Goal: Task Accomplishment & Management: Complete application form

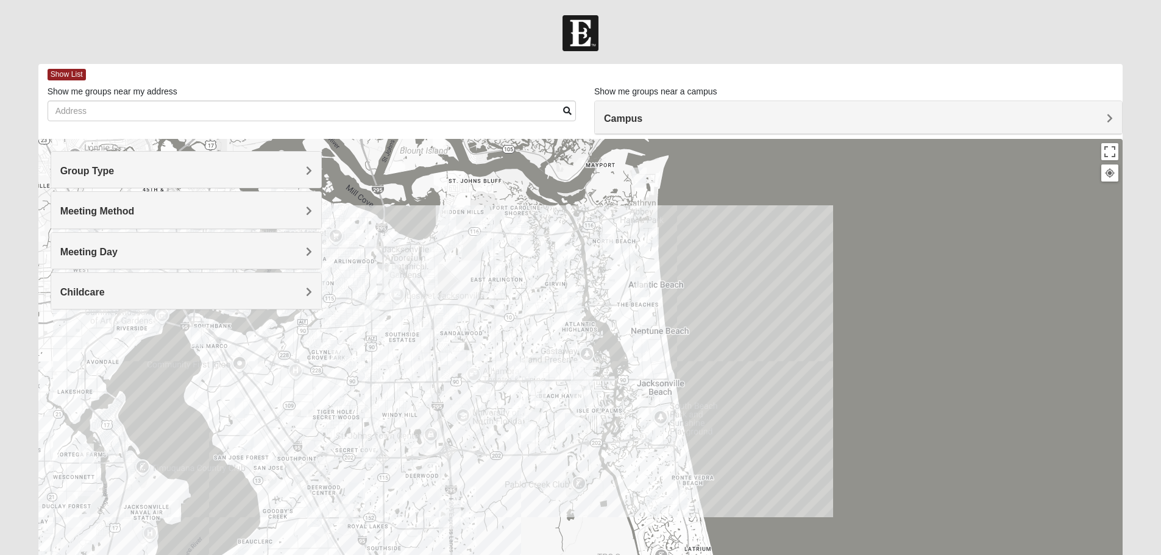
click at [194, 173] on h4 "Group Type" at bounding box center [186, 171] width 252 height 12
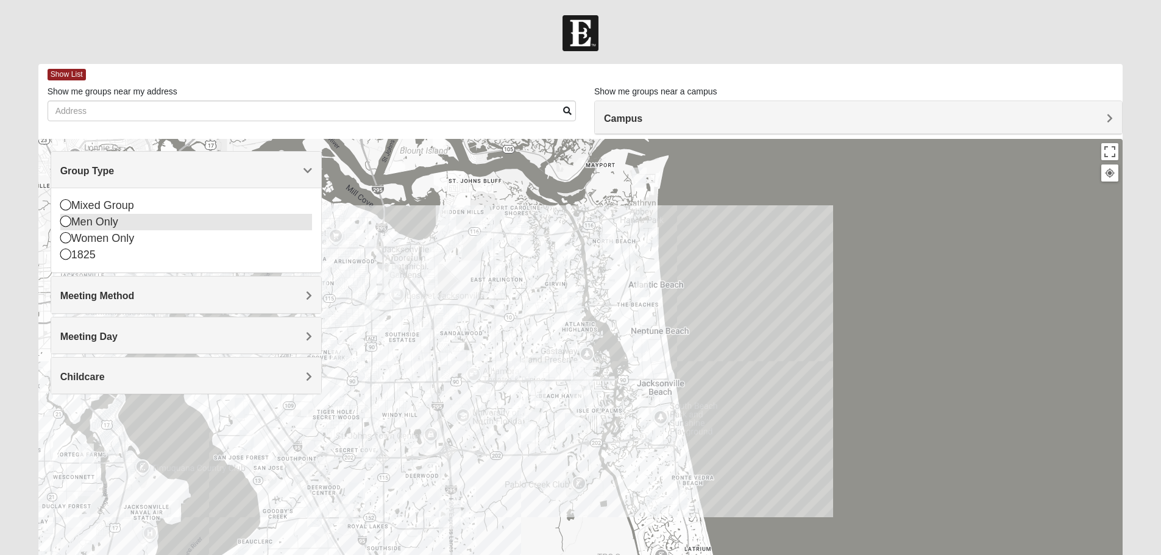
click at [101, 225] on div "Men Only" at bounding box center [186, 222] width 252 height 16
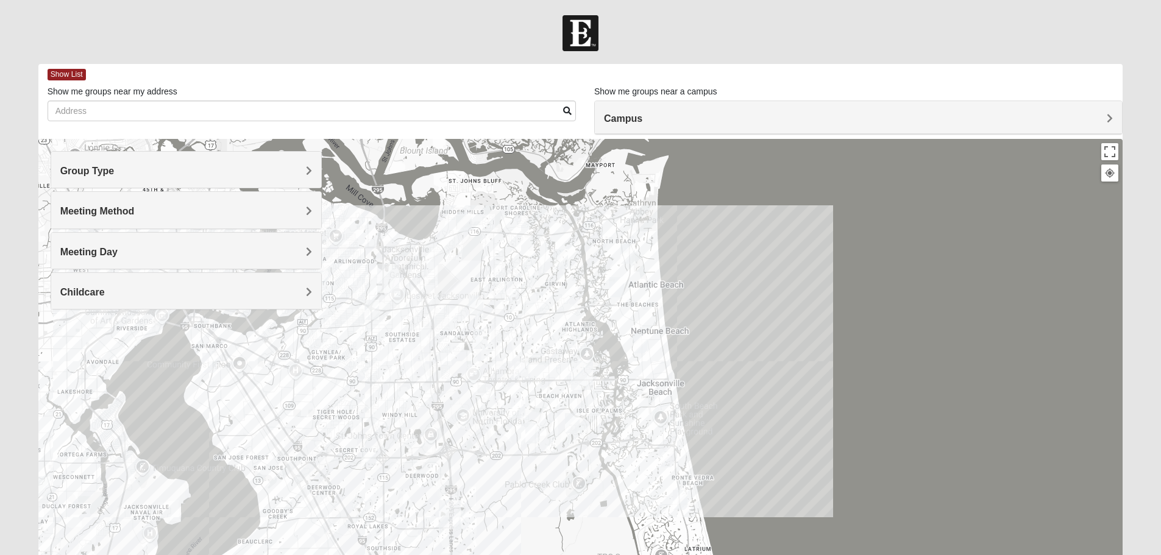
click at [104, 221] on div "Meeting Method" at bounding box center [186, 210] width 270 height 36
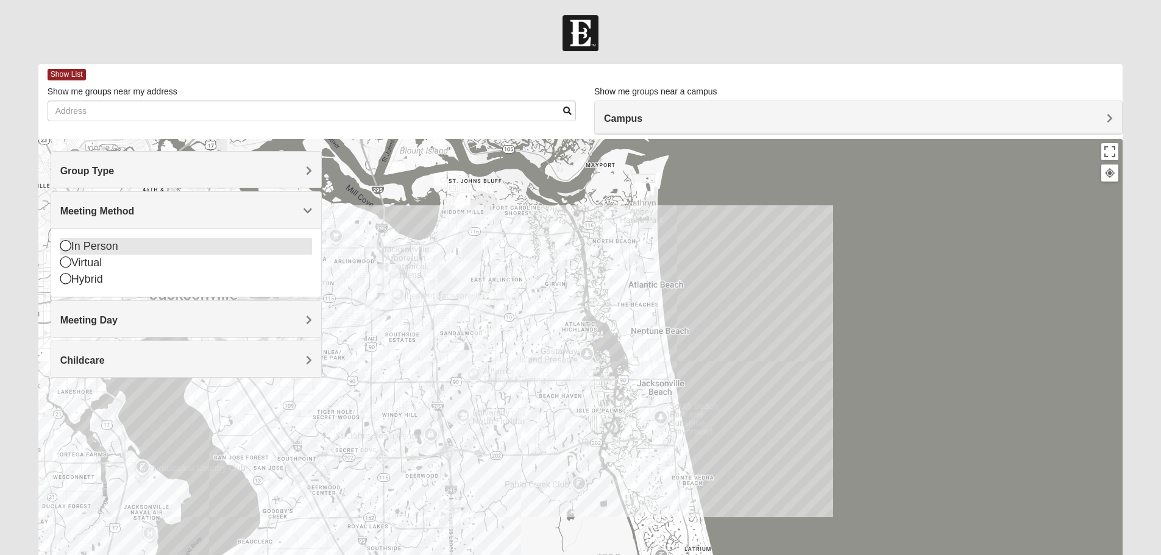
click at [94, 243] on div "In Person" at bounding box center [186, 246] width 252 height 16
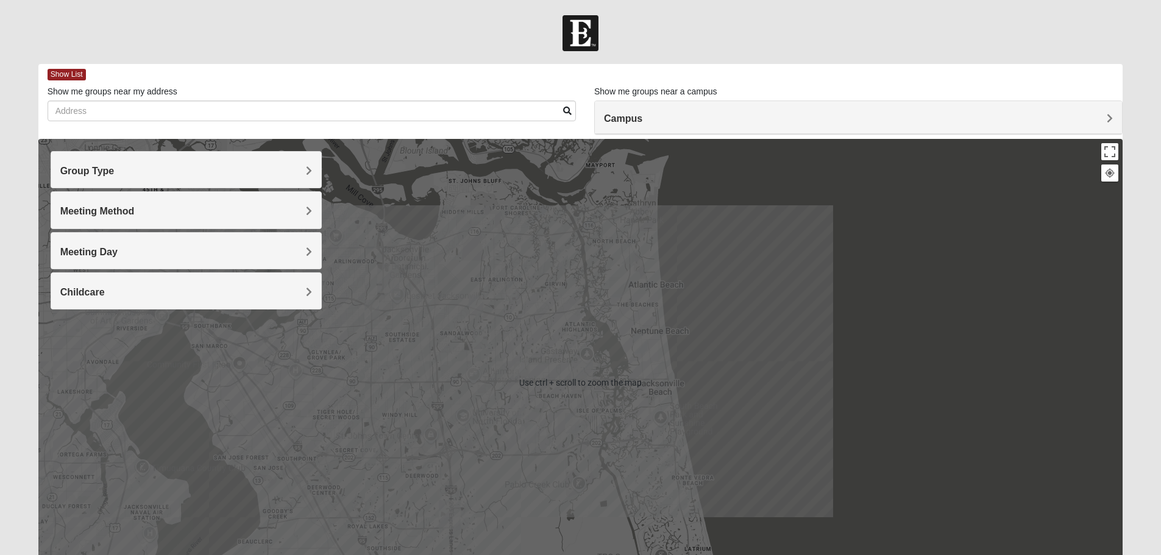
scroll to position [20, 0]
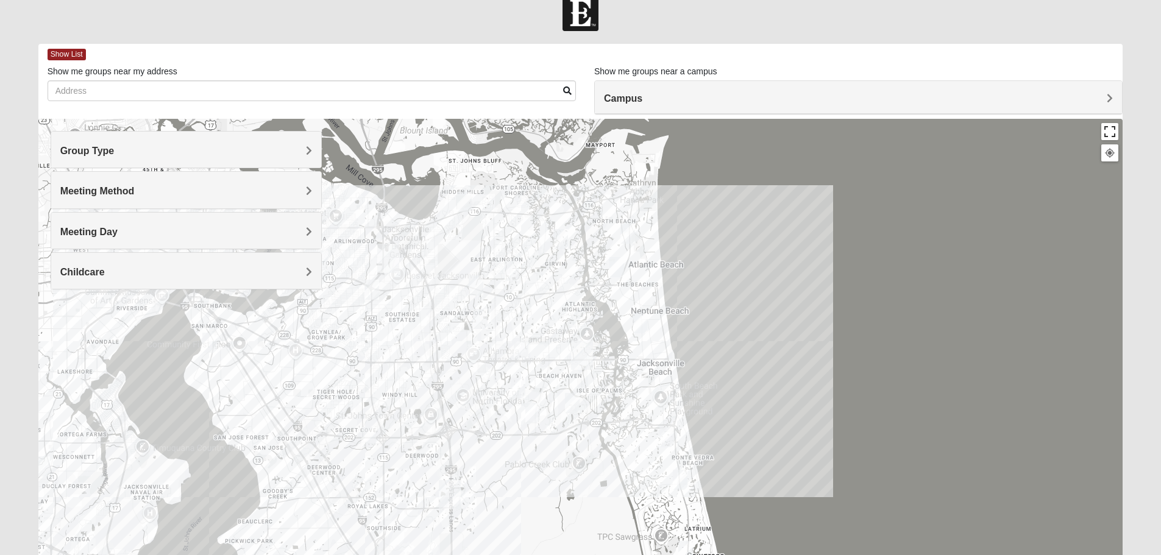
click at [1112, 129] on button "Toggle fullscreen view" at bounding box center [1110, 131] width 17 height 17
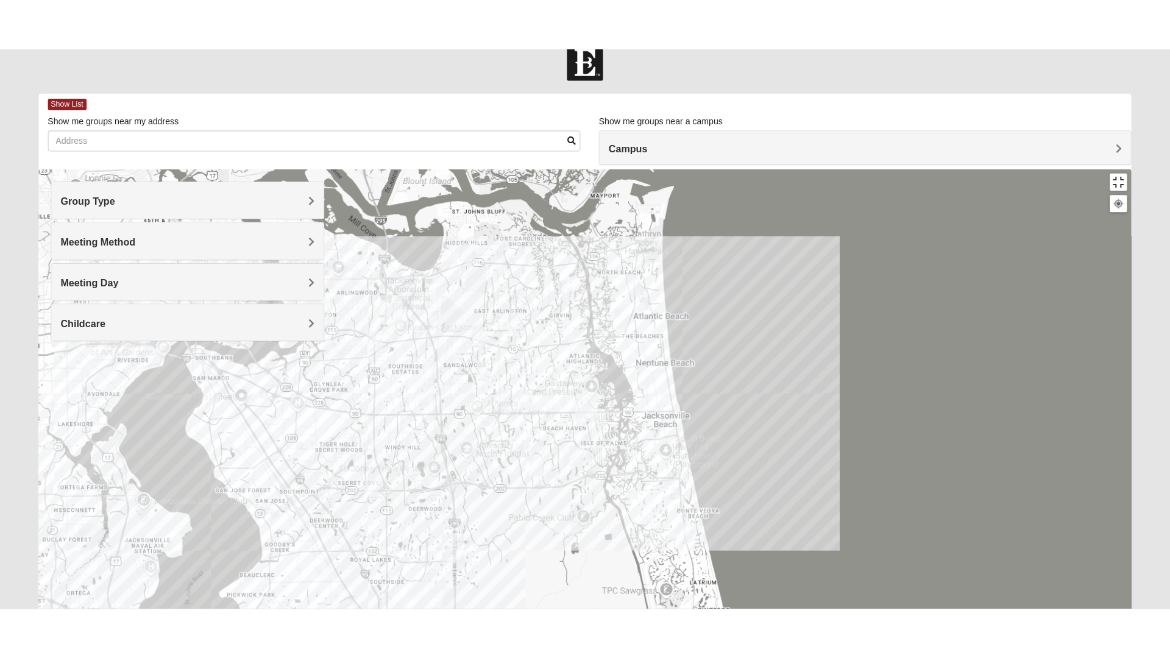
scroll to position [13, 0]
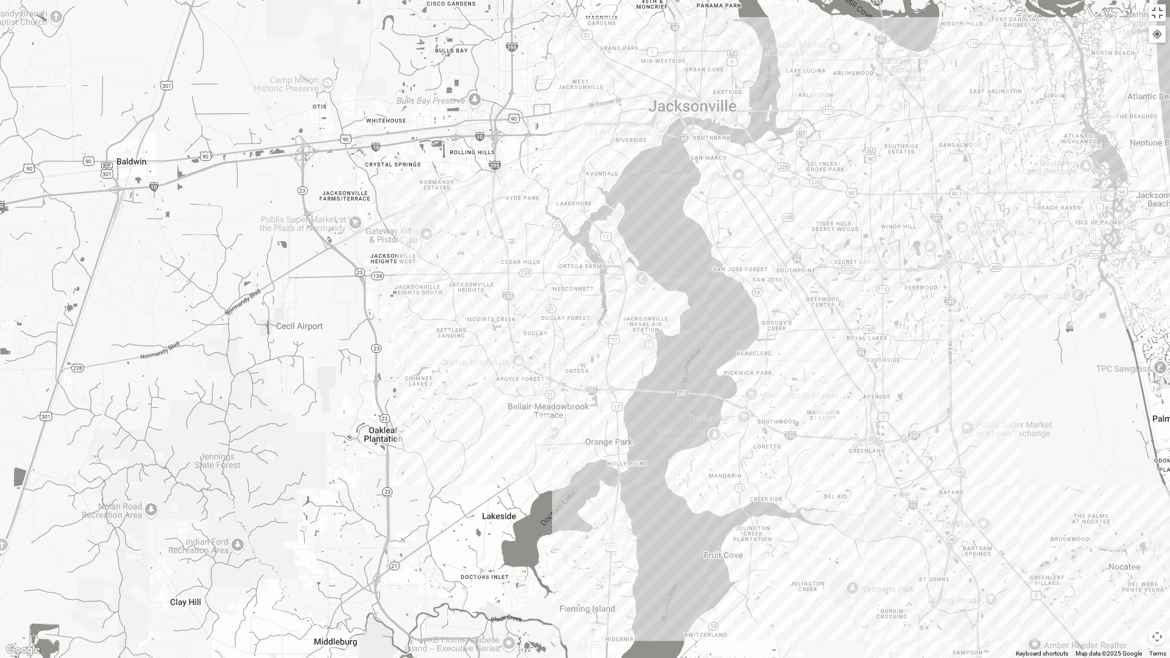
drag, startPoint x: 316, startPoint y: 459, endPoint x: 813, endPoint y: 322, distance: 515.3
click at [813, 322] on div at bounding box center [585, 329] width 1170 height 658
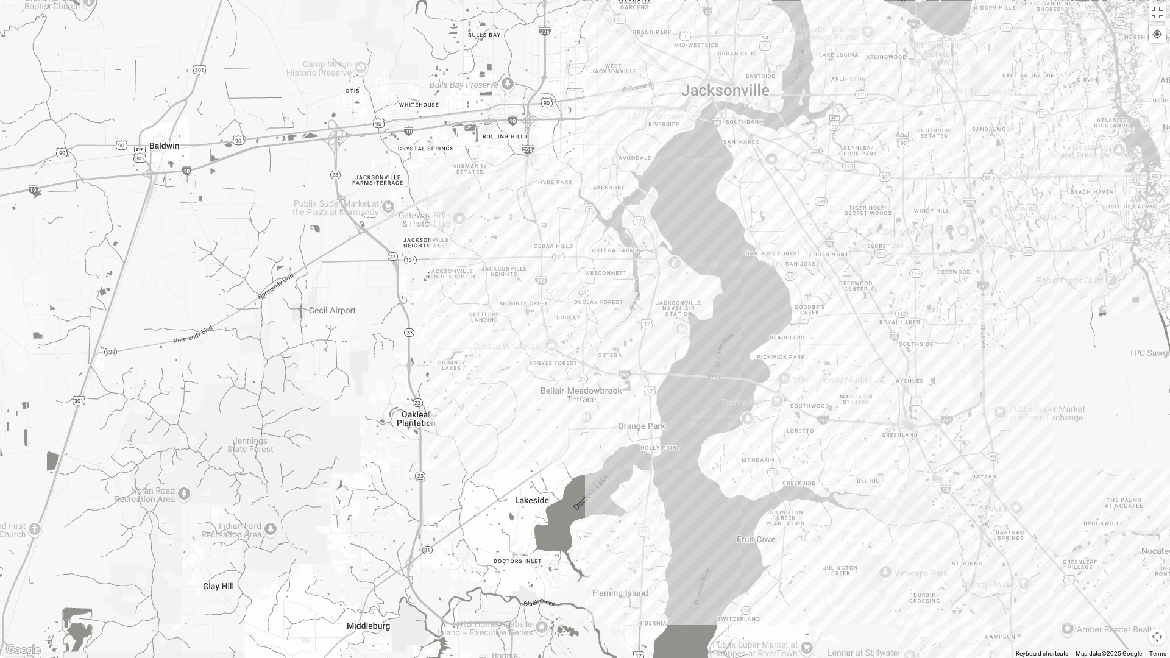
drag, startPoint x: 563, startPoint y: 472, endPoint x: 594, endPoint y: 455, distance: 35.2
click at [594, 455] on div at bounding box center [585, 329] width 1170 height 658
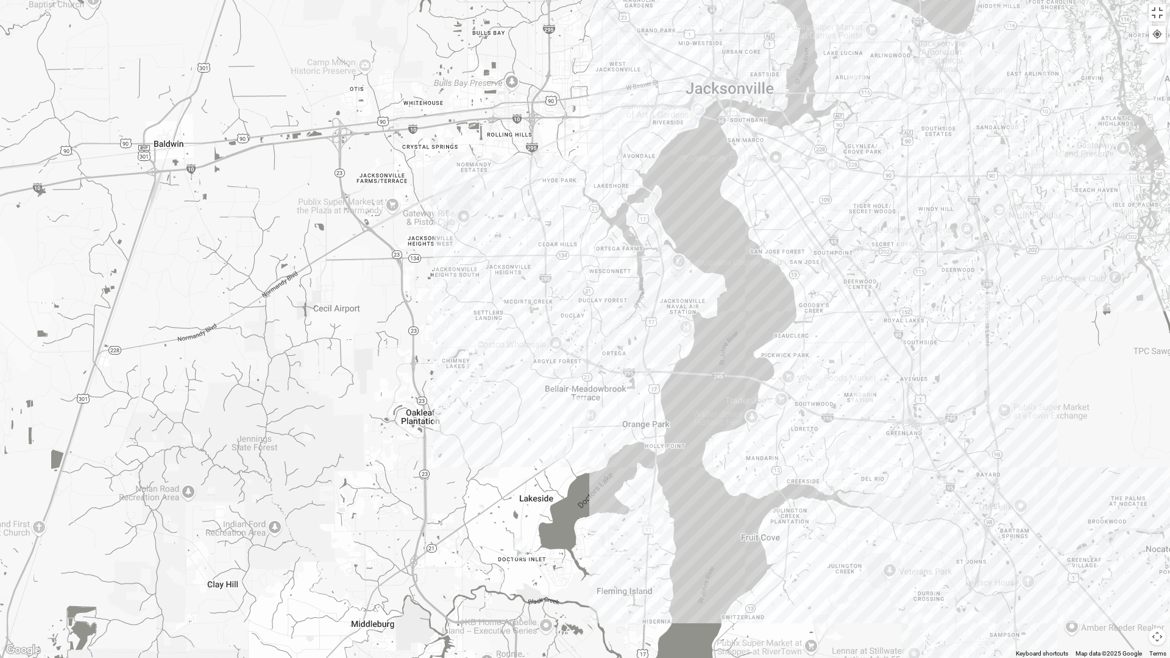
click at [523, 550] on img "Mens Michael Serig 32068" at bounding box center [520, 548] width 24 height 30
click at [582, 413] on img "Orange Park" at bounding box center [577, 412] width 32 height 39
click at [559, 455] on img "Mens Hughes 32073" at bounding box center [559, 449] width 24 height 30
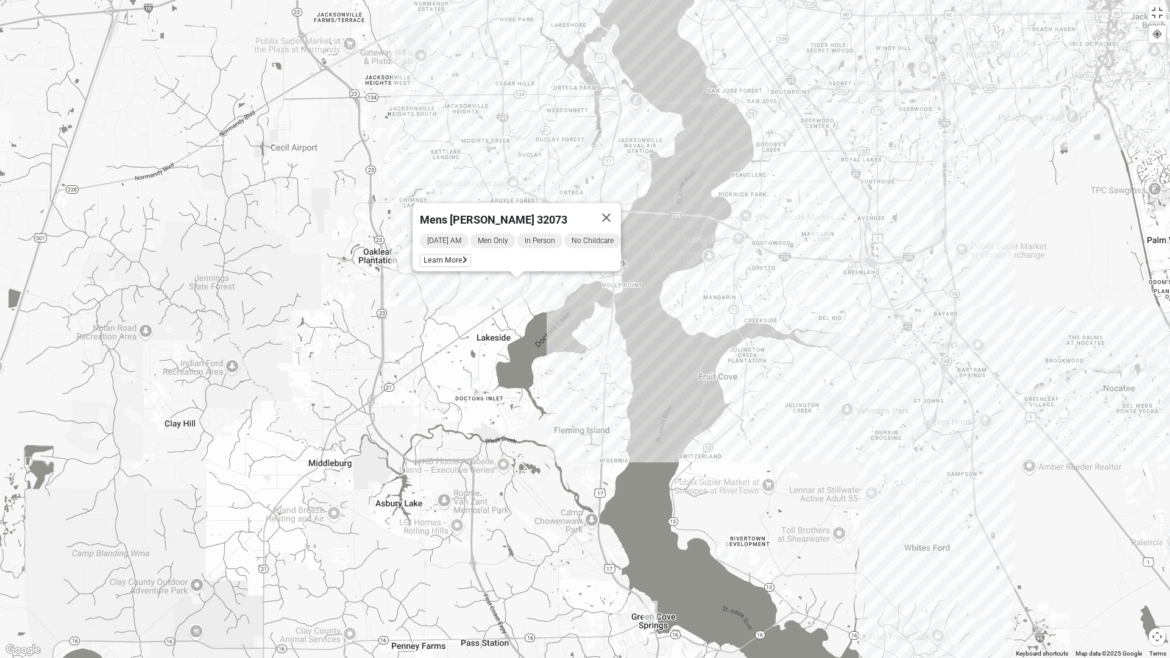
drag, startPoint x: 638, startPoint y: 557, endPoint x: 596, endPoint y: 394, distance: 168.3
click at [596, 394] on div "Mens [PERSON_NAME] 32073 [DATE] AM Men Only In Person No Childcare Learn More" at bounding box center [585, 329] width 1170 height 658
click at [652, 555] on img "Mens Sweeten 32043" at bounding box center [650, 611] width 24 height 30
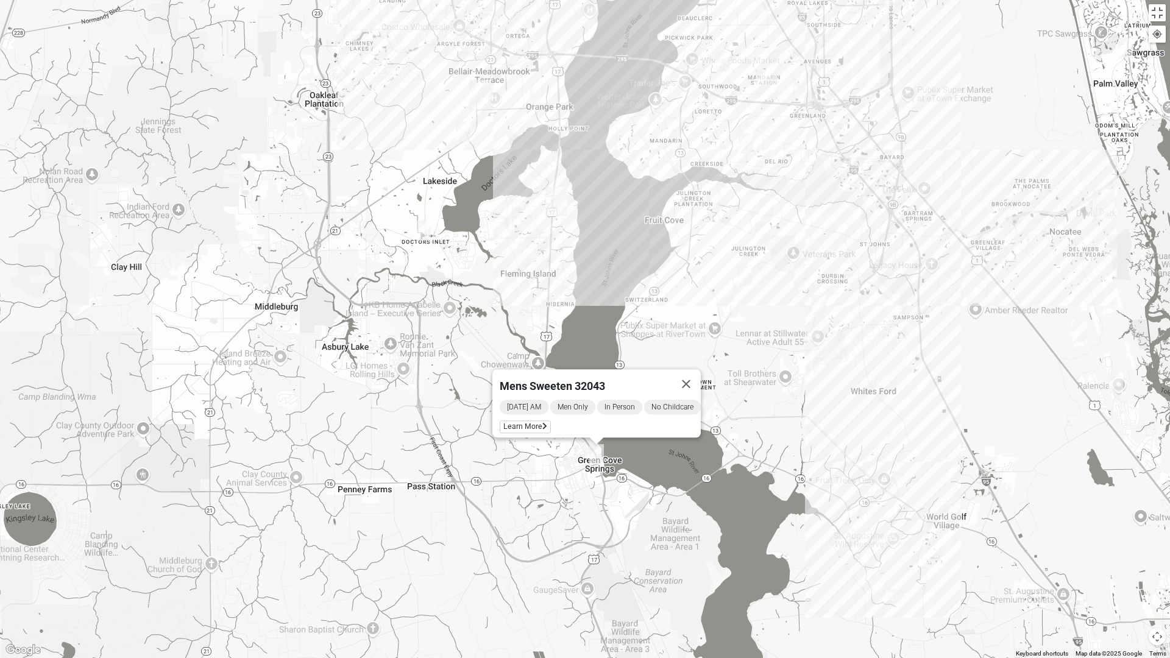
drag, startPoint x: 617, startPoint y: 476, endPoint x: 563, endPoint y: 316, distance: 169.1
click at [563, 316] on div "Mens Sweeten 32043 [DATE] AM Men Only In Person No Childcare Learn More" at bounding box center [585, 329] width 1170 height 658
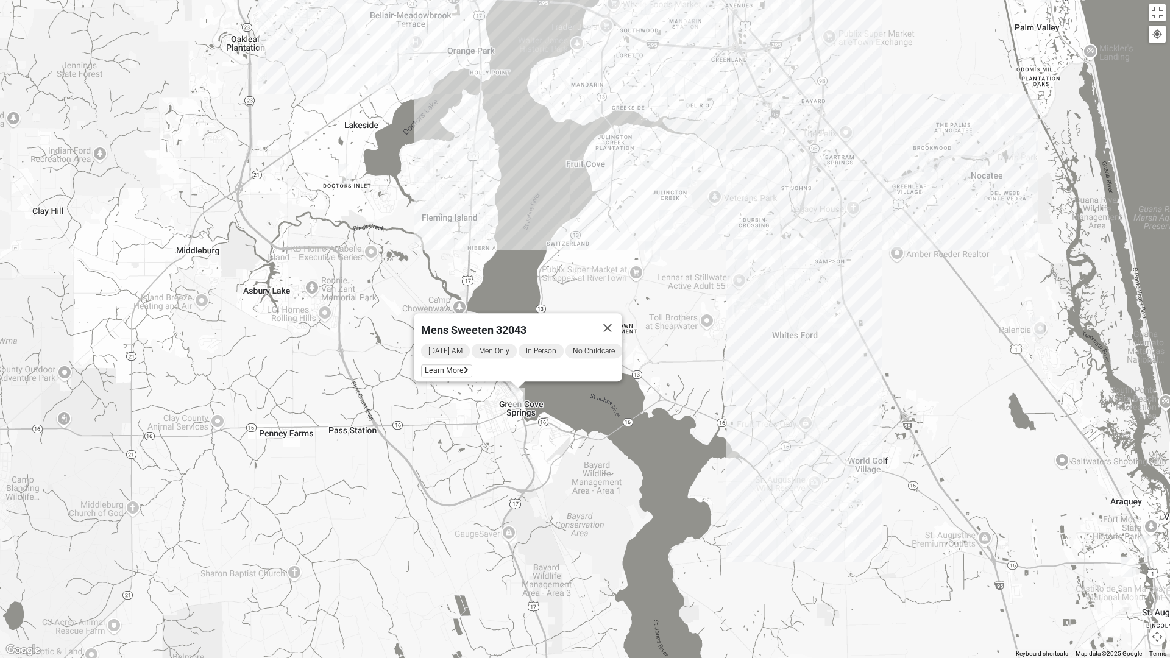
drag, startPoint x: 666, startPoint y: 508, endPoint x: 586, endPoint y: 451, distance: 97.8
click at [586, 451] on div "Mens Sweeten 32043 [DATE] AM Men Only In Person No Childcare Learn More" at bounding box center [585, 329] width 1170 height 658
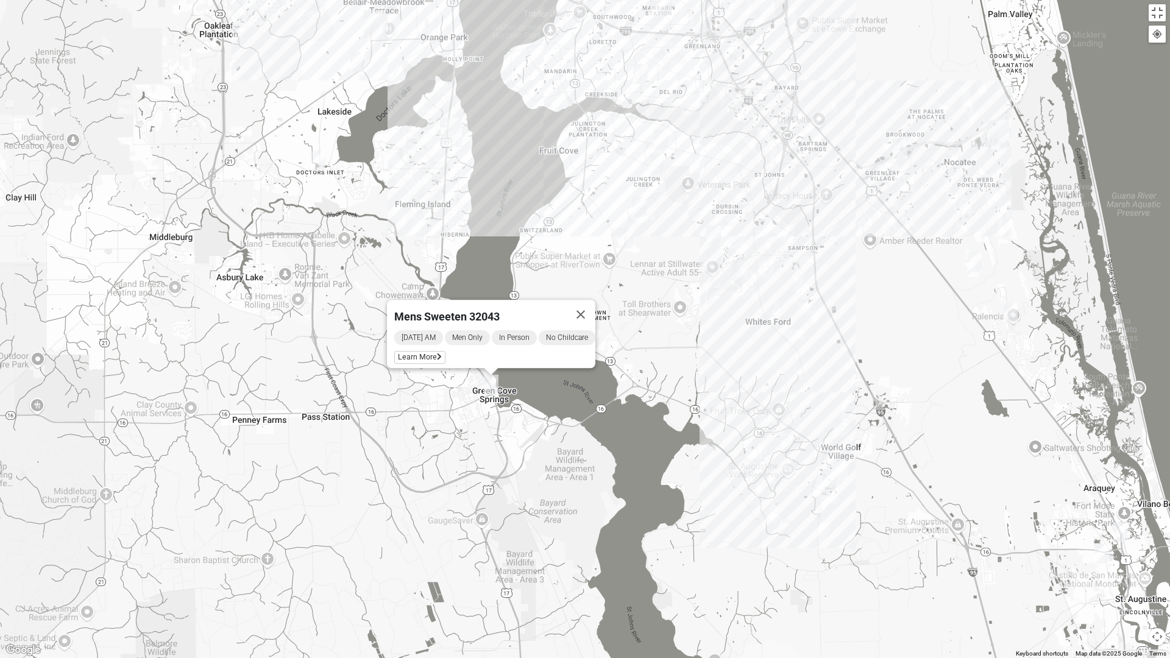
click at [831, 475] on img "Mens Ledbury 32092" at bounding box center [829, 481] width 24 height 30
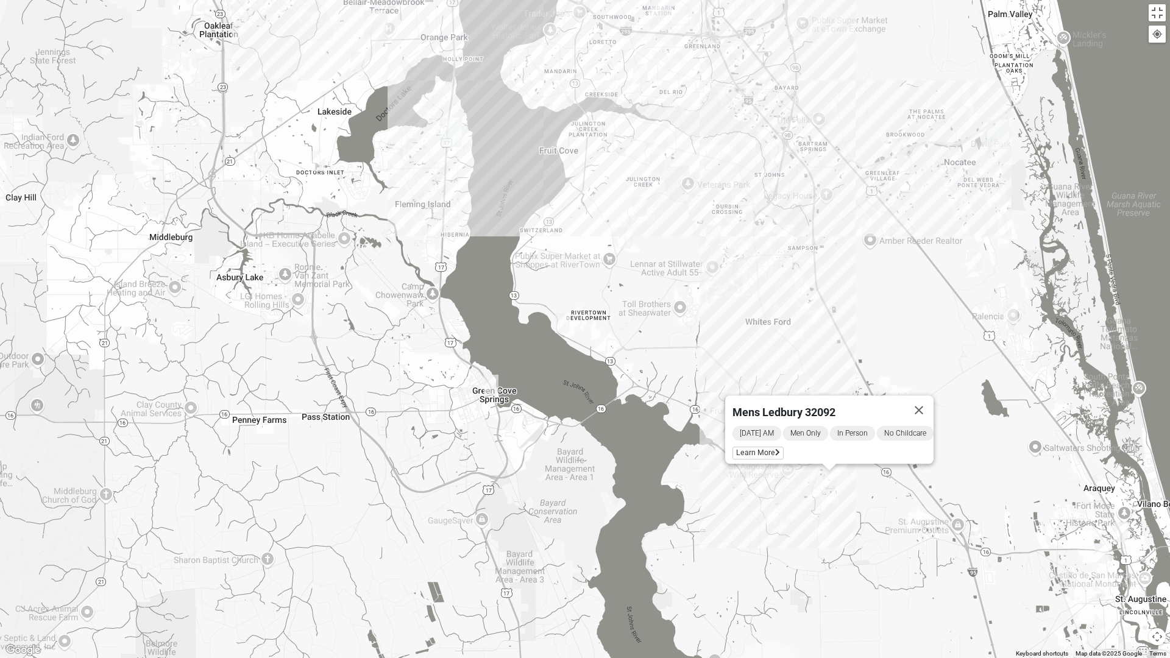
click at [486, 384] on img "Mens Sweeten 32043" at bounding box center [491, 385] width 24 height 30
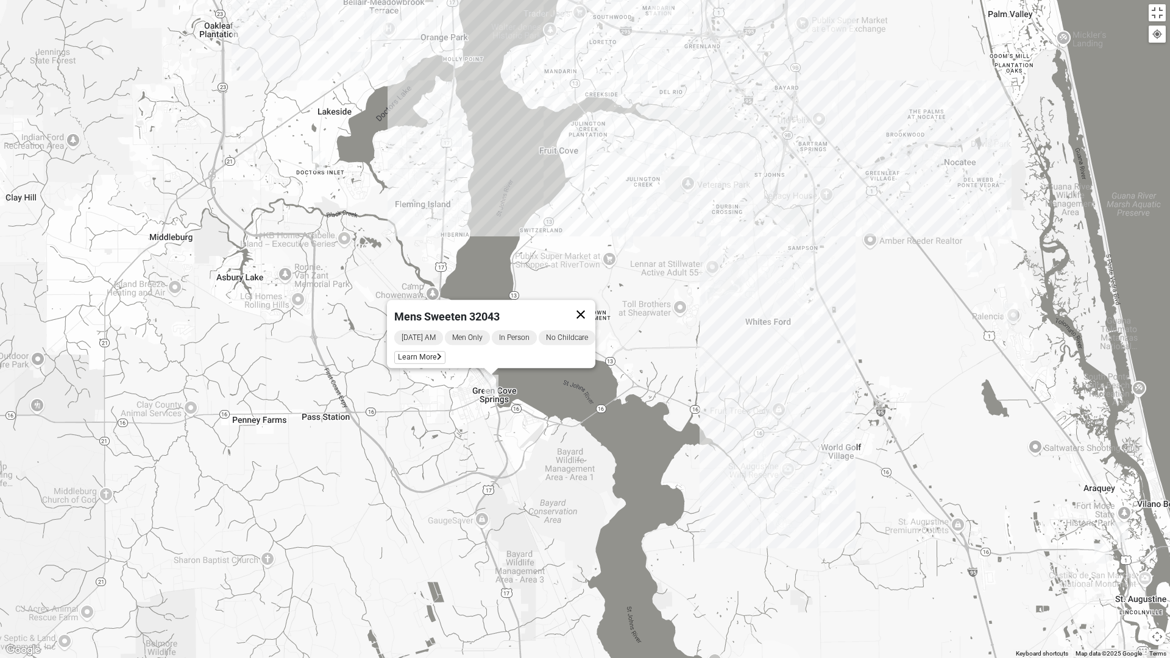
click at [586, 307] on button "Close" at bounding box center [580, 314] width 29 height 29
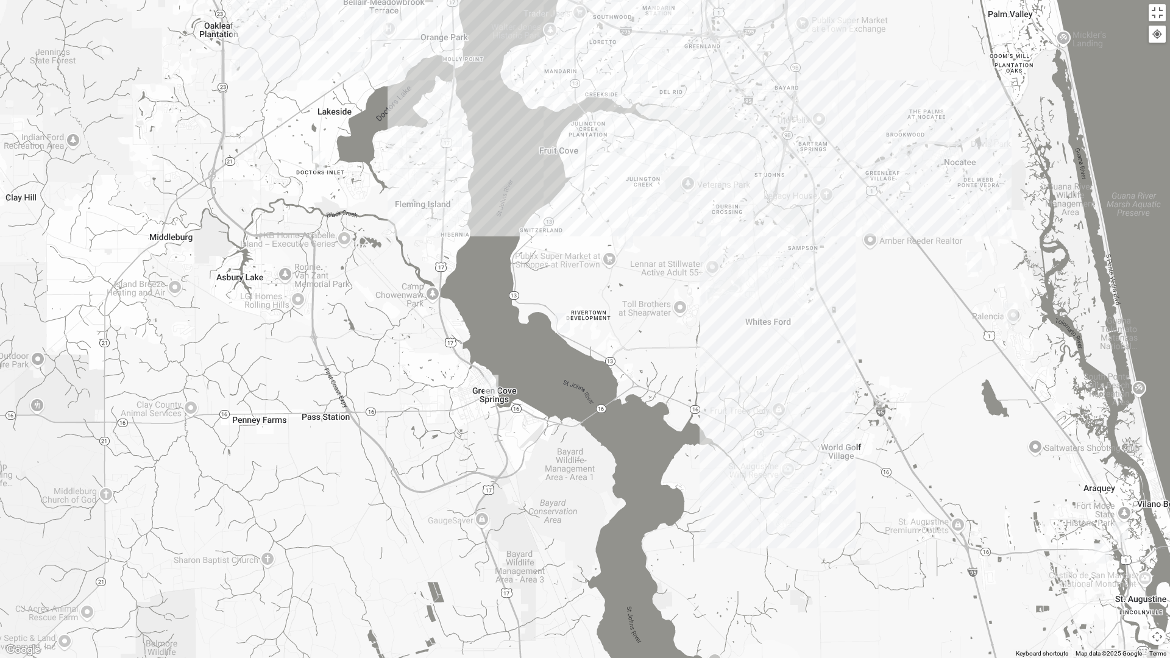
click at [558, 322] on img "Mens Contreras 32259" at bounding box center [562, 323] width 24 height 30
click at [493, 385] on img "Mens Sweeten 32043" at bounding box center [491, 385] width 24 height 30
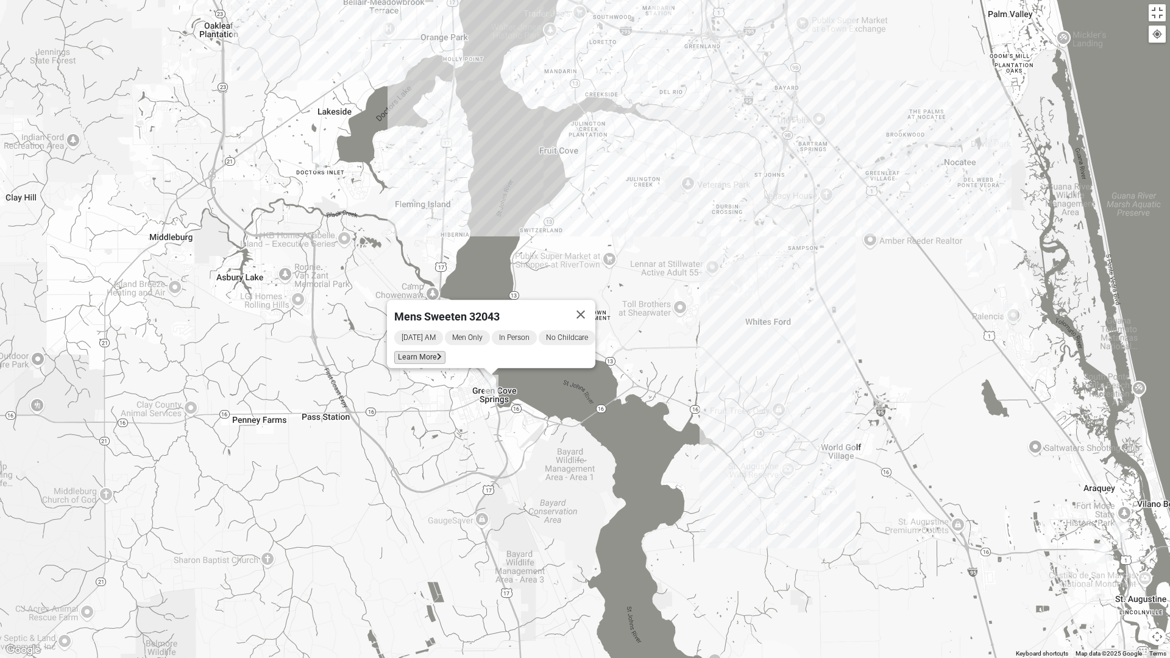
click at [437, 354] on icon at bounding box center [439, 357] width 5 height 7
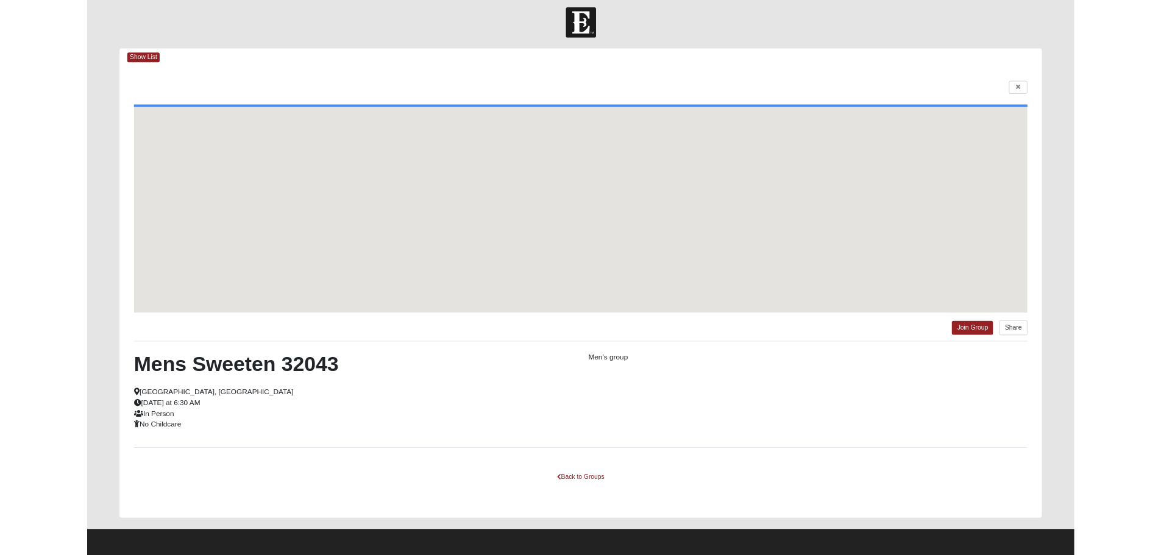
scroll to position [7, 0]
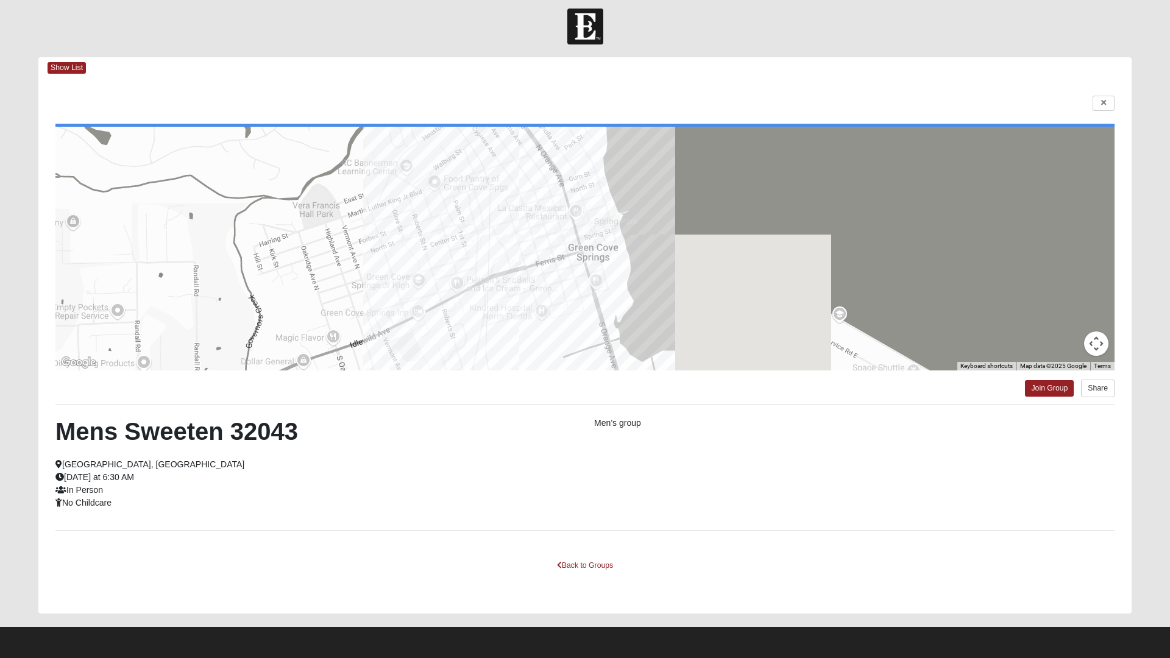
click at [361, 499] on html "Log In Find A Group Error Show List Loading Groups" at bounding box center [585, 325] width 1170 height 665
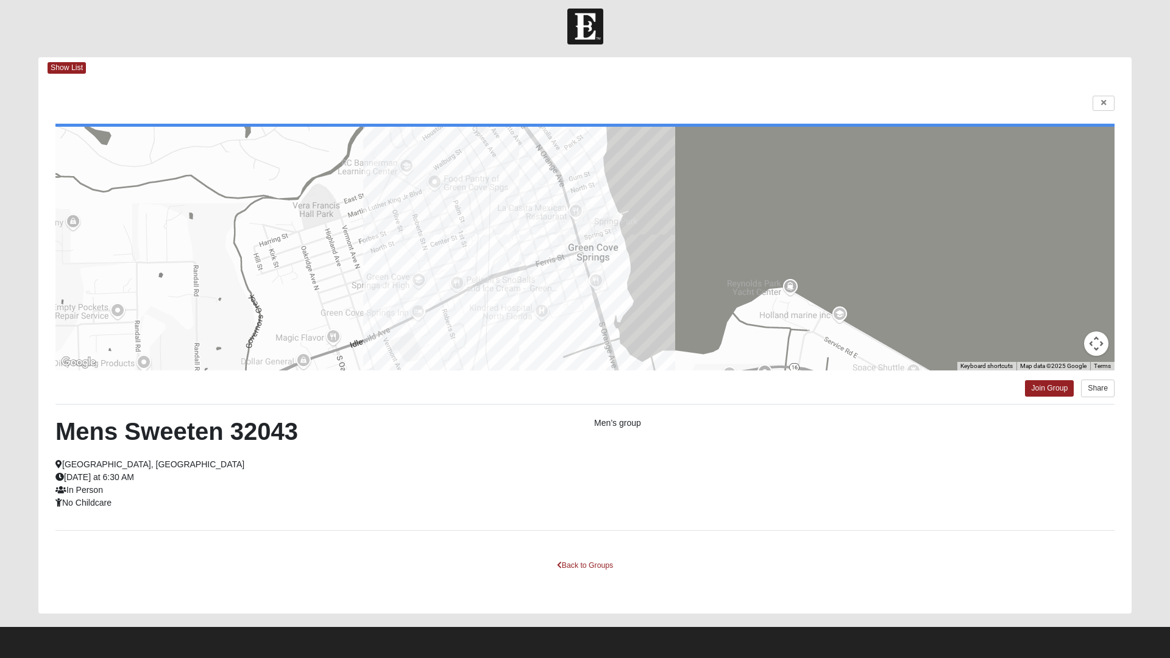
click at [1111, 105] on html "Log In Find A Group Error Show List Loading Groups" at bounding box center [585, 325] width 1170 height 665
click at [1102, 102] on html "Log In Find A Group Error Show List Loading Groups" at bounding box center [585, 325] width 1170 height 665
click at [73, 65] on html "Log In Find A Group Error Show List Loading Groups" at bounding box center [585, 325] width 1170 height 665
click at [600, 555] on html "Log In Find A Group Error Show List Loading Groups" at bounding box center [585, 325] width 1170 height 665
